Goal: Task Accomplishment & Management: Complete application form

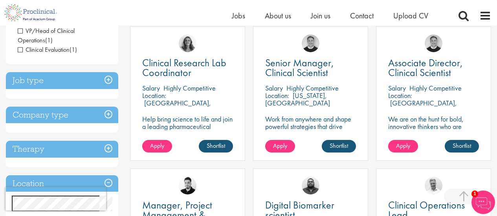
scroll to position [144, 0]
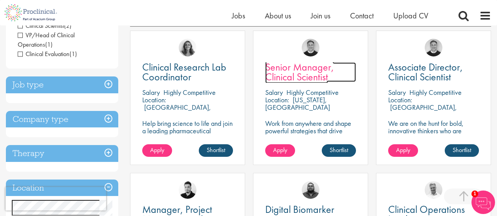
click at [304, 75] on span "Senior Manager, Clinical Scientist" at bounding box center [299, 71] width 69 height 23
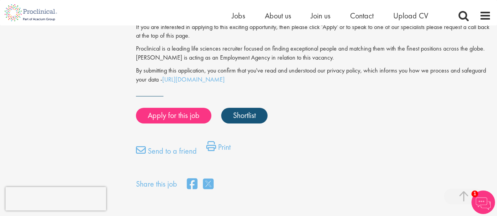
scroll to position [537, 0]
click at [224, 141] on link "Print" at bounding box center [218, 149] width 24 height 16
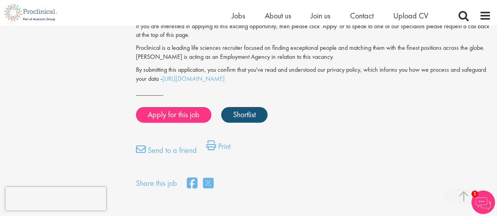
click at [333, 141] on div "Send to a friend Print" at bounding box center [313, 153] width 367 height 24
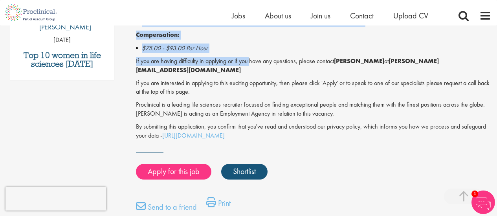
scroll to position [482, 0]
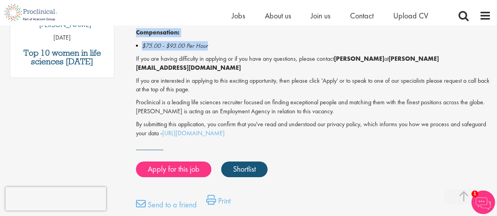
drag, startPoint x: 136, startPoint y: 106, endPoint x: 218, endPoint y: 45, distance: 102.4
copy div "Senior Manager, Clinical Scientist Salary: Highly Competitive Job type: Contrac…"
click at [300, 120] on p "By submitting this application, you confirm that you've read and understood our…" at bounding box center [313, 129] width 355 height 18
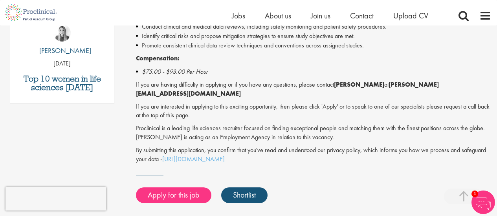
scroll to position [443, 0]
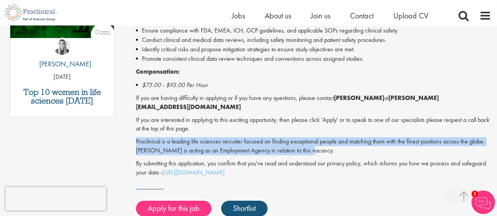
drag, startPoint x: 136, startPoint y: 132, endPoint x: 300, endPoint y: 139, distance: 163.9
click at [300, 139] on p "Proclinical is a leading life sciences recruiter focused on finding exceptional…" at bounding box center [313, 146] width 355 height 18
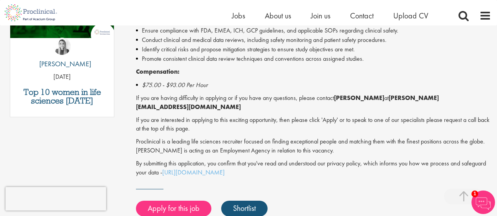
click at [137, 97] on p "If you are having difficulty in applying or if you have any questions, please c…" at bounding box center [313, 103] width 355 height 18
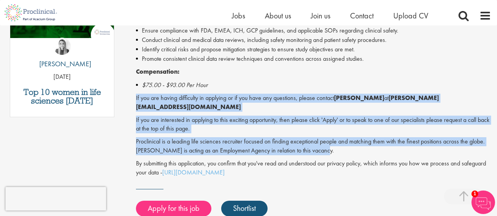
drag, startPoint x: 136, startPoint y: 97, endPoint x: 315, endPoint y: 141, distance: 184.8
copy div "If you are having difficulty in applying or if you have any questions, please c…"
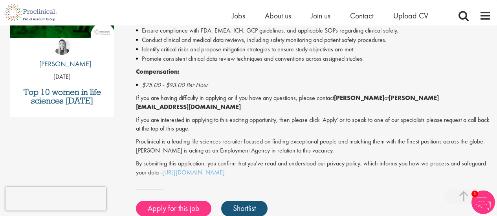
click at [359, 168] on p "By submitting this application, you confirm that you've read and understood our…" at bounding box center [313, 168] width 355 height 18
click at [190, 201] on link "Apply for this job" at bounding box center [173, 209] width 75 height 16
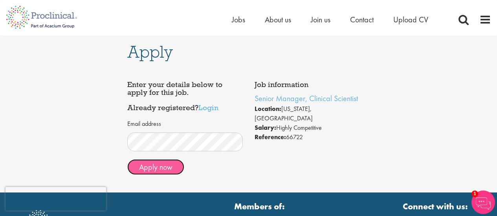
click at [165, 166] on button "Apply now" at bounding box center [155, 167] width 57 height 16
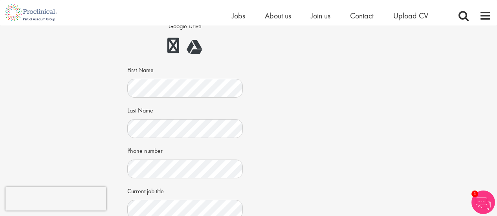
scroll to position [144, 0]
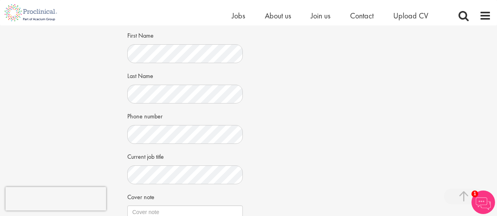
click at [277, 99] on div "Job information Senior Manager, Clinical Scientist Location: New Jersey, USA Sa…" at bounding box center [248, 122] width 255 height 398
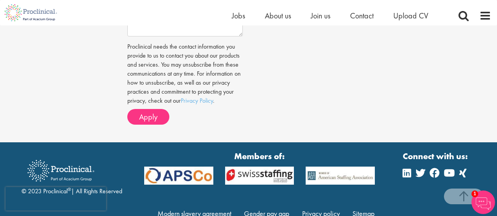
scroll to position [367, 0]
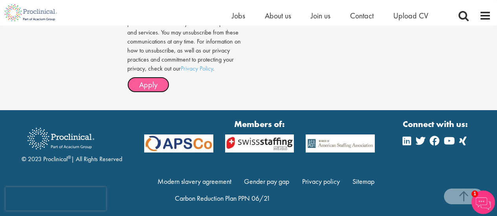
click at [165, 84] on button "Apply" at bounding box center [148, 85] width 42 height 16
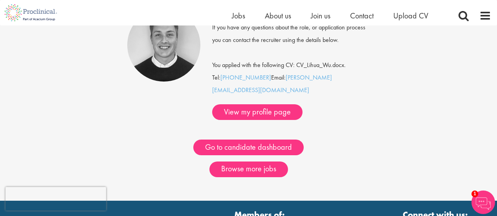
scroll to position [104, 0]
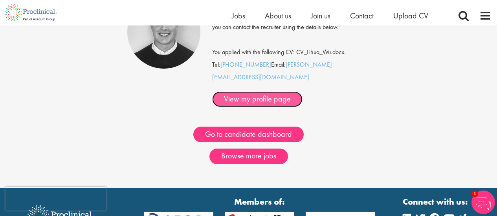
click at [279, 92] on link "View my profile page" at bounding box center [257, 100] width 90 height 16
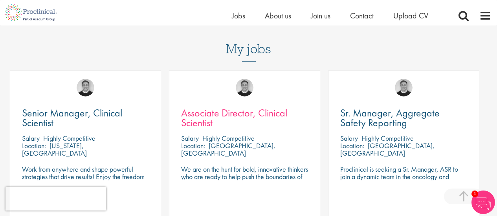
scroll to position [367, 0]
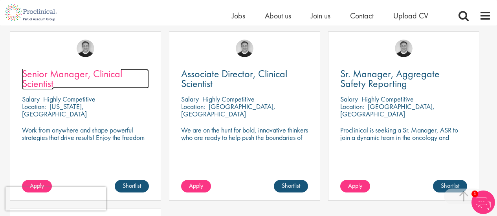
click at [95, 67] on span "Senior Manager, Clinical Scientist" at bounding box center [72, 78] width 100 height 23
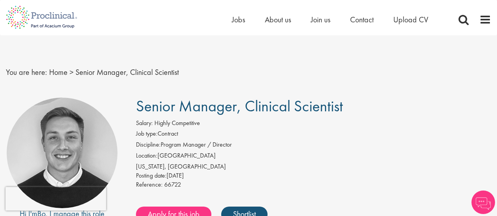
drag, startPoint x: 347, startPoint y: 108, endPoint x: 137, endPoint y: 108, distance: 209.4
click at [137, 108] on h1 "Senior Manager, Clinical Scientist" at bounding box center [313, 106] width 355 height 17
copy span "Senior Manager, Clinical Scientist"
